Goal: Task Accomplishment & Management: Manage account settings

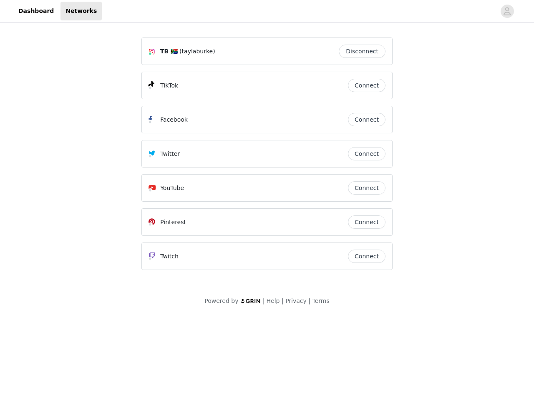
click at [267, 158] on div "Twitter" at bounding box center [247, 154] width 199 height 10
click at [267, 11] on div at bounding box center [299, 11] width 394 height 19
click at [507, 11] on icon "avatar" at bounding box center [507, 11] width 8 height 13
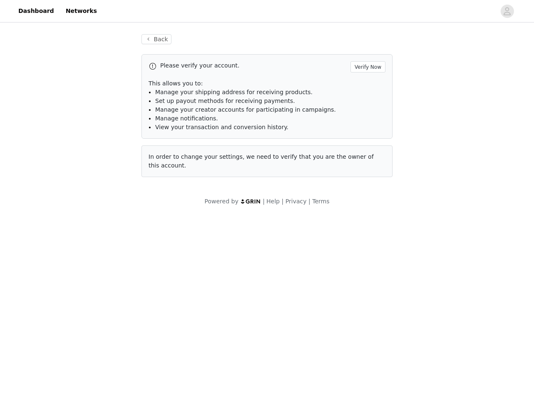
click at [367, 85] on p "This allows you to:" at bounding box center [266, 83] width 237 height 9
click at [367, 120] on li "Manage notifications." at bounding box center [270, 118] width 230 height 9
click at [367, 154] on span "In order to change your settings, we need to verify that you are the owner of t…" at bounding box center [260, 160] width 225 height 15
click at [367, 188] on div "Back Please verify your account. Verify Now This allows you to: Manage your shi…" at bounding box center [266, 110] width 271 height 173
click at [367, 222] on body "Dashboard Networks Back Please verify your account. Verify Now This allows you …" at bounding box center [267, 200] width 534 height 400
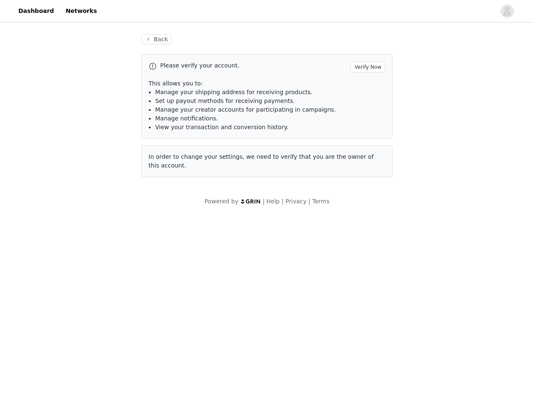
click at [367, 256] on body "Dashboard Networks Back Please verify your account. Verify Now This allows you …" at bounding box center [267, 200] width 534 height 400
